Goal: Task Accomplishment & Management: Use online tool/utility

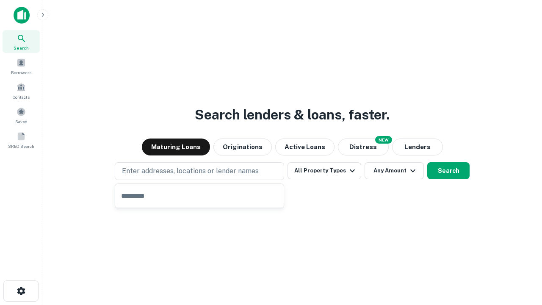
type input "**********"
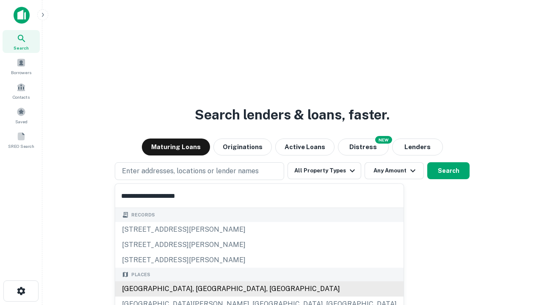
click at [202, 289] on div "[GEOGRAPHIC_DATA], [GEOGRAPHIC_DATA], [GEOGRAPHIC_DATA]" at bounding box center [259, 288] width 288 height 15
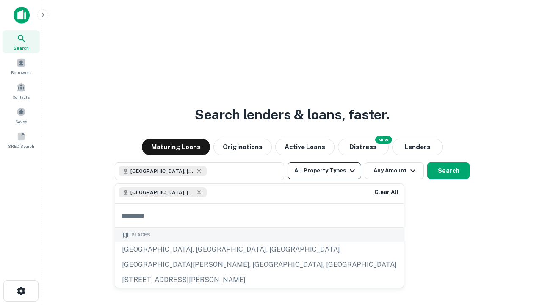
click at [324, 171] on button "All Property Types" at bounding box center [324, 170] width 74 height 17
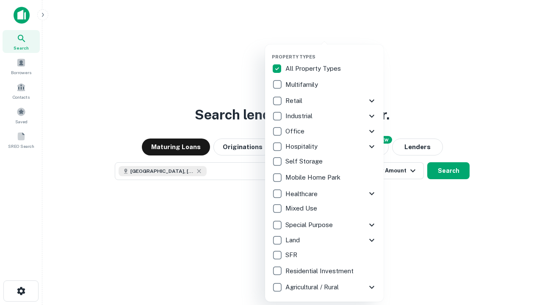
click at [331, 51] on button "button" at bounding box center [331, 51] width 119 height 0
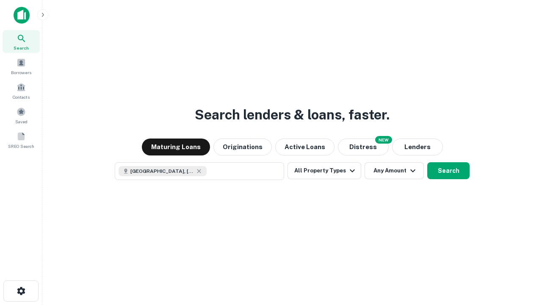
scroll to position [14, 0]
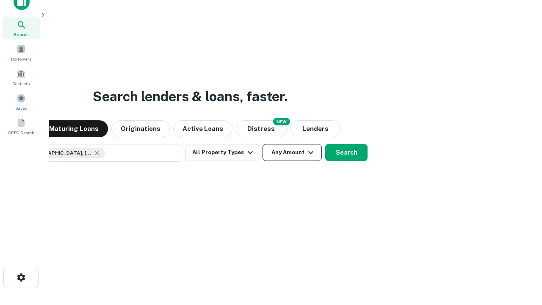
click at [263, 144] on button "Any Amount" at bounding box center [292, 152] width 59 height 17
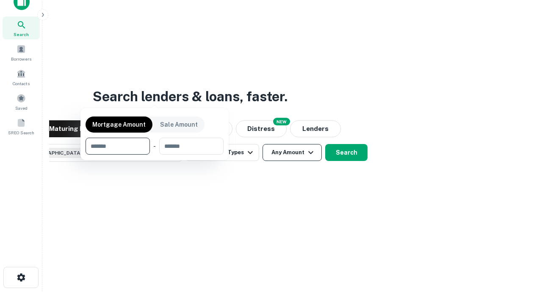
scroll to position [61, 240]
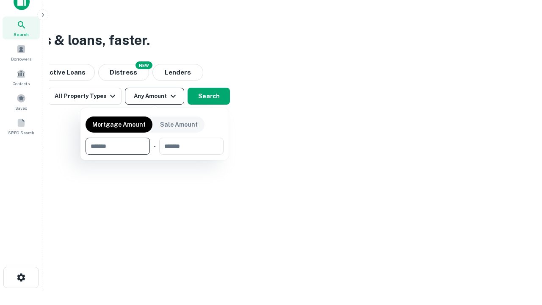
type input "*******"
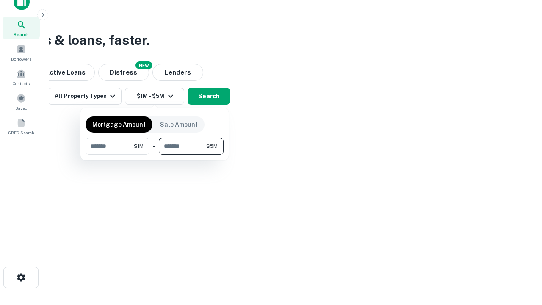
type input "*******"
click at [155, 155] on button "button" at bounding box center [155, 155] width 138 height 0
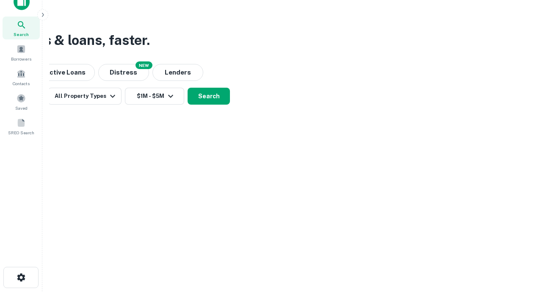
scroll to position [14, 0]
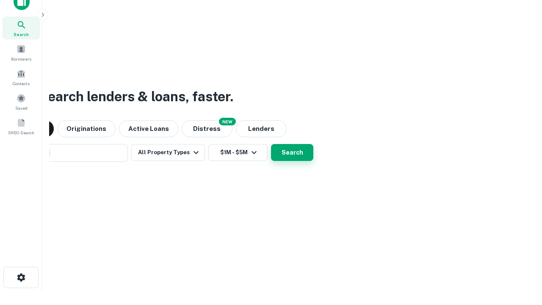
click at [271, 144] on button "Search" at bounding box center [292, 152] width 42 height 17
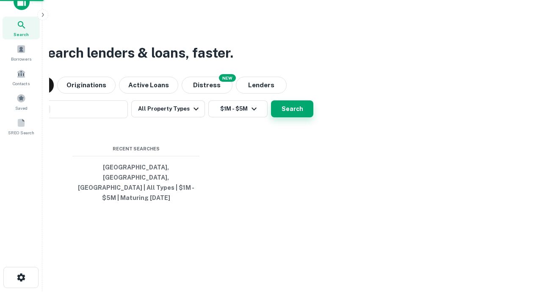
scroll to position [28, 240]
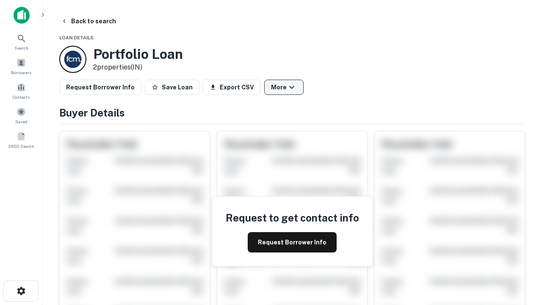
click at [284, 87] on button "More" at bounding box center [283, 87] width 39 height 15
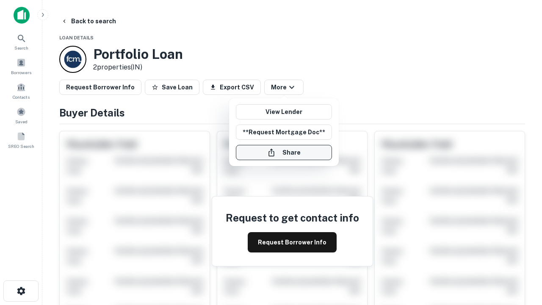
click at [284, 152] on button "Share" at bounding box center [284, 152] width 96 height 15
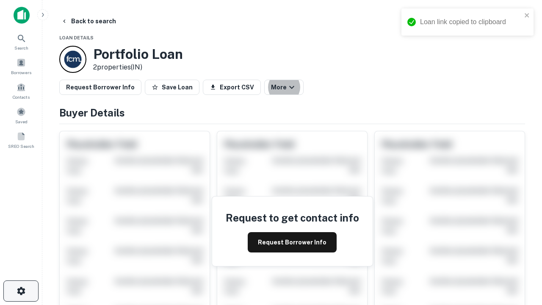
click at [21, 291] on icon "button" at bounding box center [21, 291] width 10 height 10
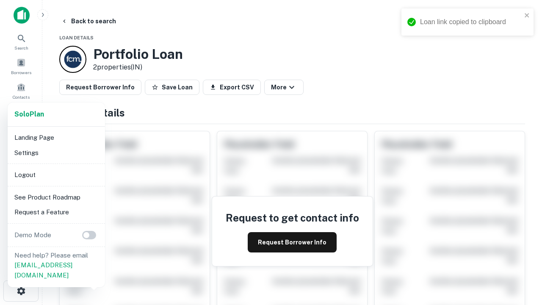
click at [56, 174] on li "Logout" at bounding box center [56, 174] width 91 height 15
